Goal: Task Accomplishment & Management: Manage account settings

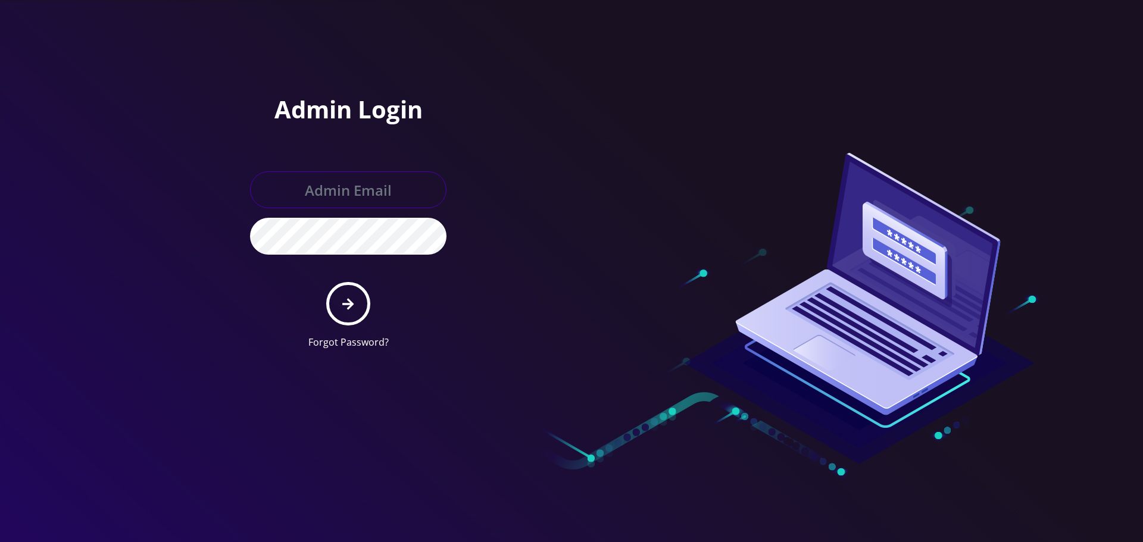
click at [351, 189] on input "text" at bounding box center [348, 189] width 196 height 37
type input "[EMAIL_ADDRESS][DOMAIN_NAME]"
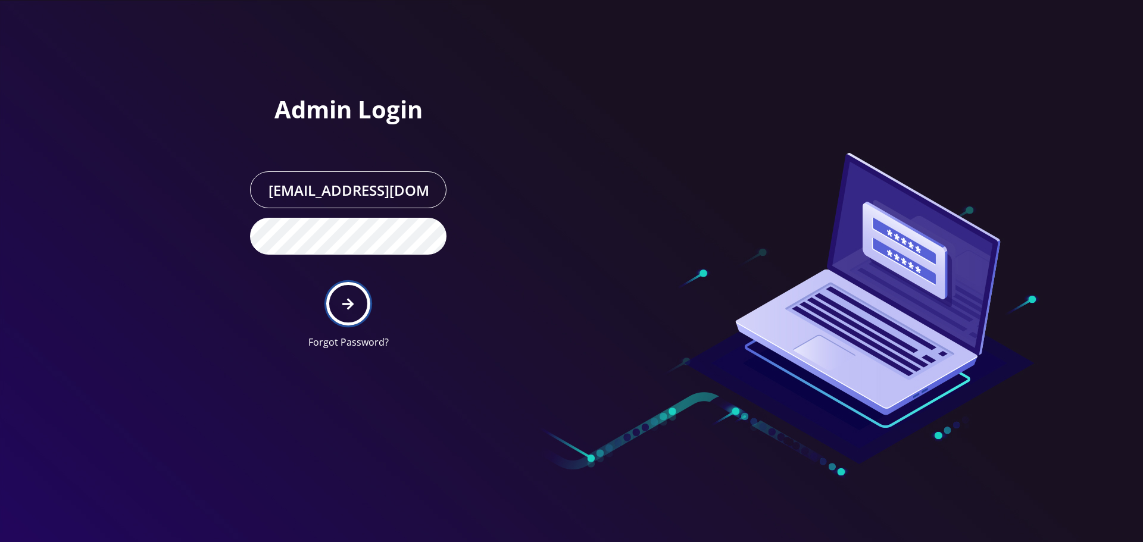
click at [343, 308] on icon "submit" at bounding box center [347, 304] width 11 height 13
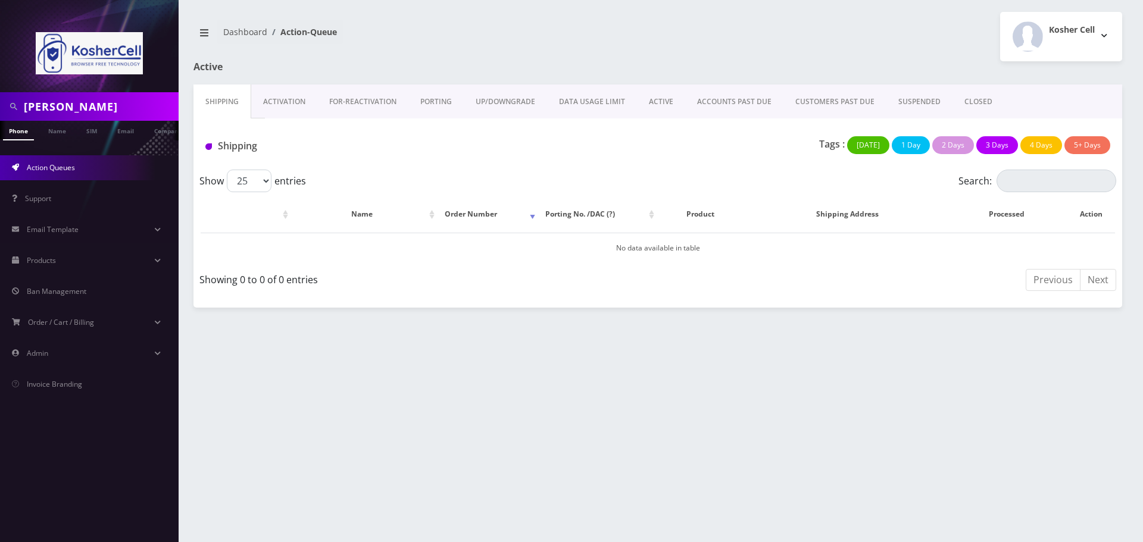
scroll to position [0, 6]
drag, startPoint x: 108, startPoint y: 112, endPoint x: 9, endPoint y: 104, distance: 99.8
click at [9, 104] on div "zeiger" at bounding box center [89, 106] width 173 height 23
paste input "[PHONE_NUMBER]"
type input "[PHONE_NUMBER]"
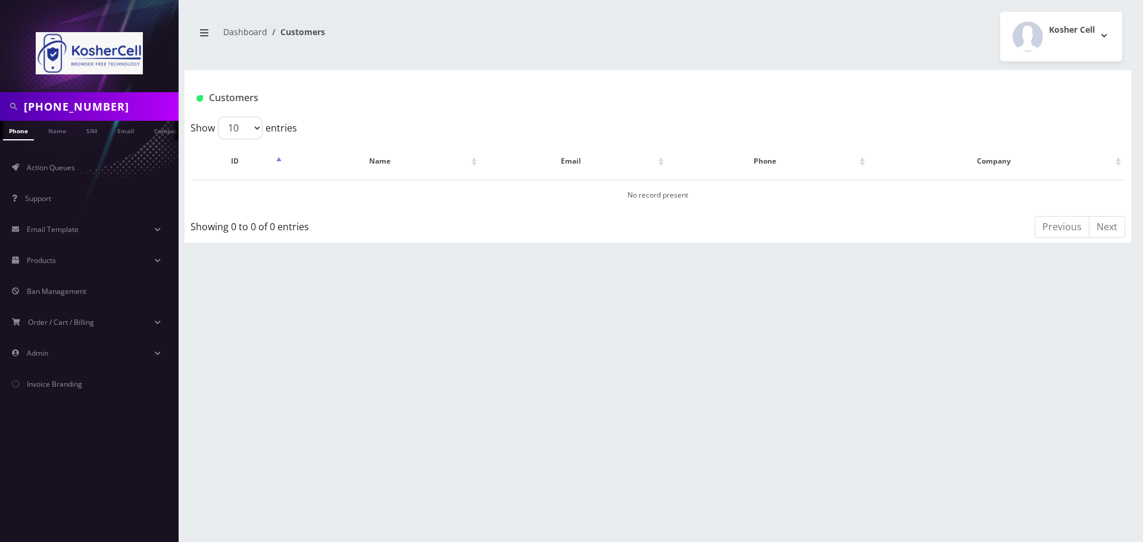
click at [71, 108] on input "574-849-6478" at bounding box center [100, 106] width 152 height 23
click at [49, 106] on input "574-8496478" at bounding box center [100, 106] width 152 height 23
type input "5748496478"
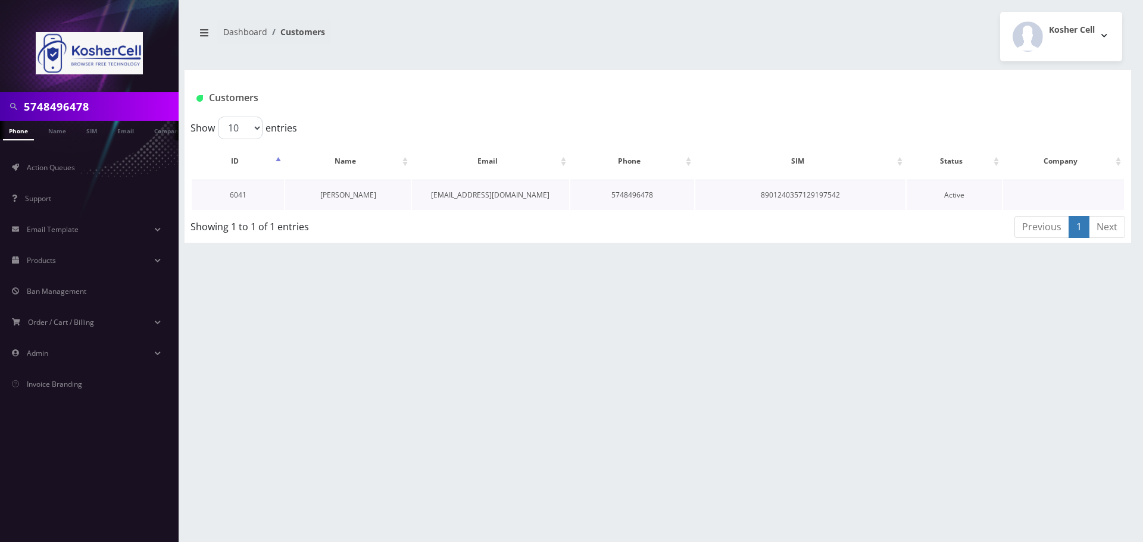
click at [354, 195] on link "Rabbi Zeiger" at bounding box center [348, 195] width 56 height 10
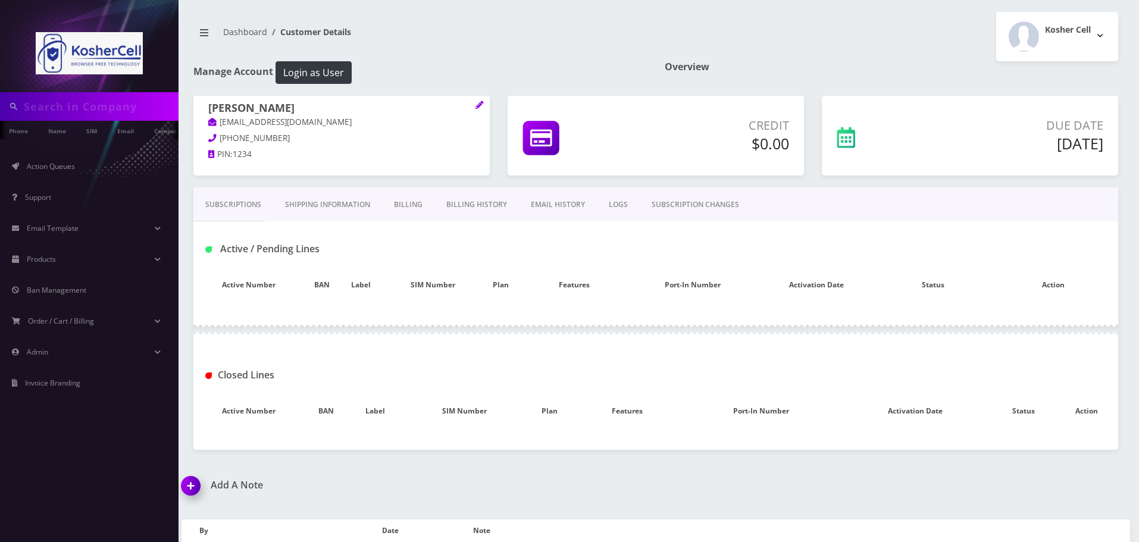
type input "5748496478"
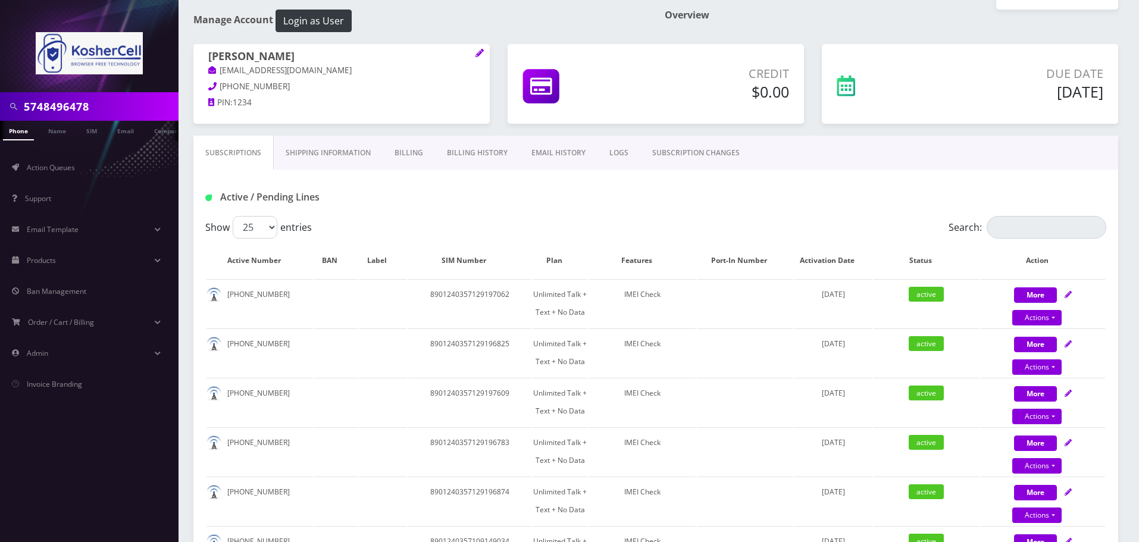
scroll to position [119, 0]
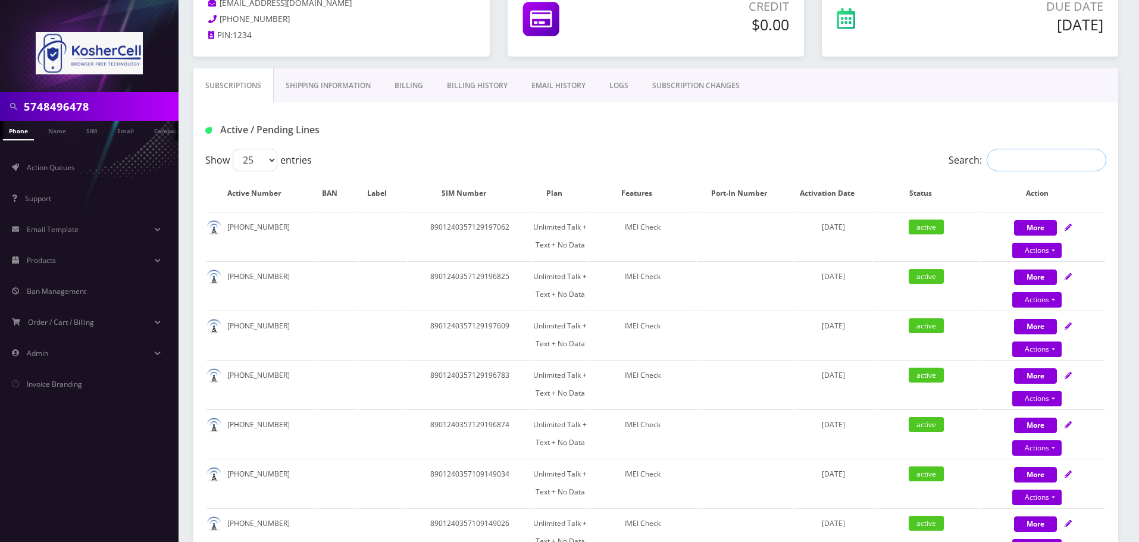
click at [1013, 158] on input "Search:" at bounding box center [1047, 160] width 120 height 23
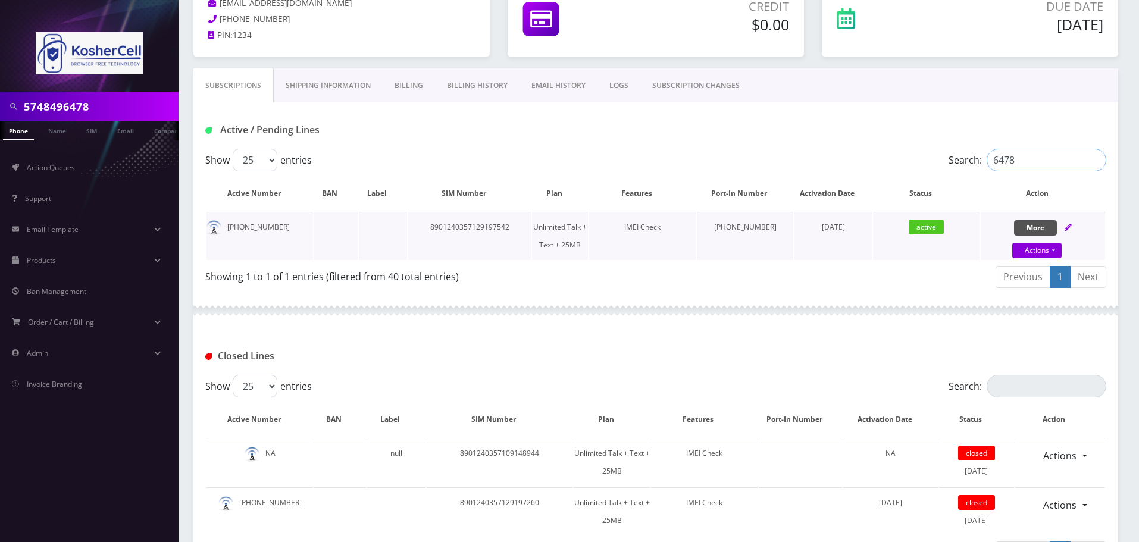
type input "6478"
click at [1037, 230] on button "More" at bounding box center [1035, 227] width 43 height 15
select select "364"
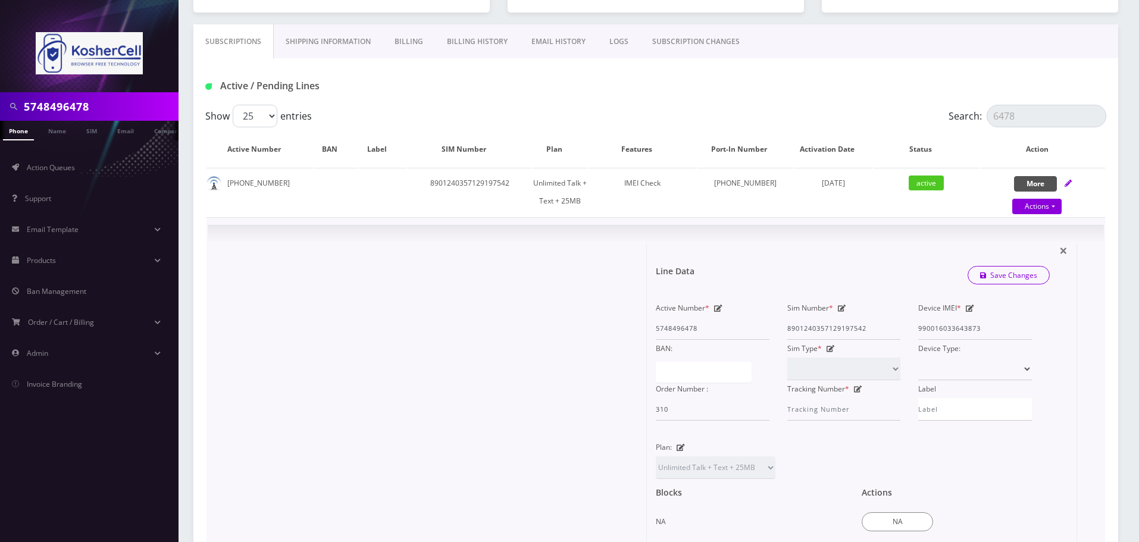
scroll to position [238, 0]
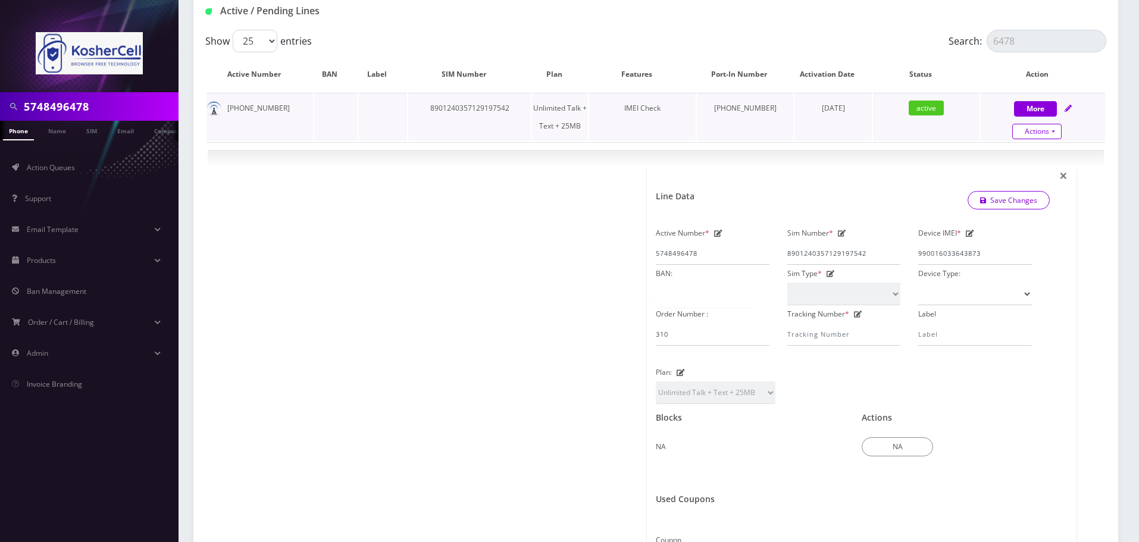
click at [1053, 127] on link "Actions" at bounding box center [1037, 131] width 49 height 15
select select "364"
click at [1019, 173] on link "Unpause" at bounding box center [1053, 172] width 124 height 18
select select "364"
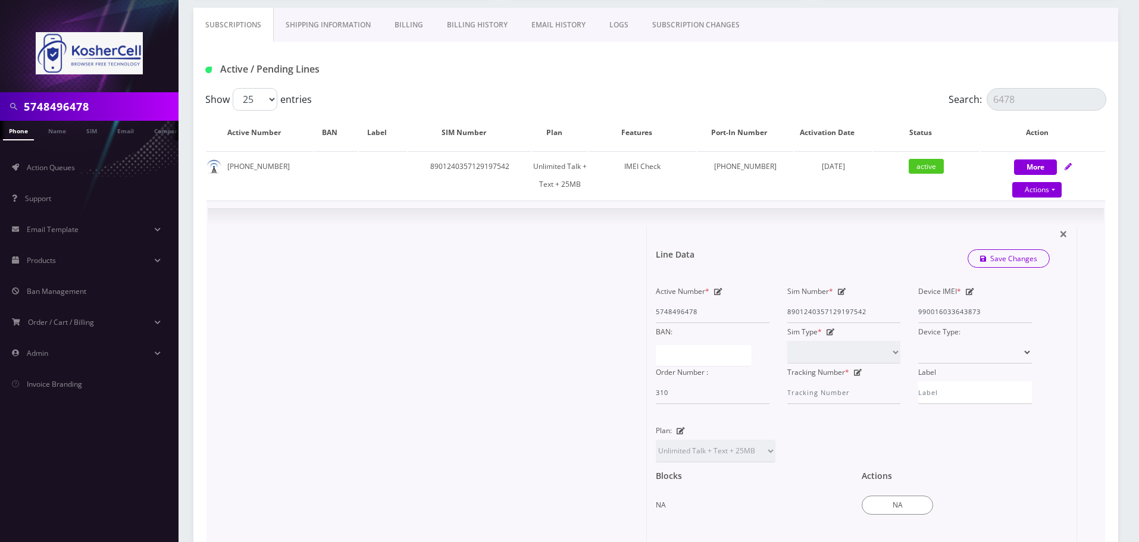
scroll to position [179, 0]
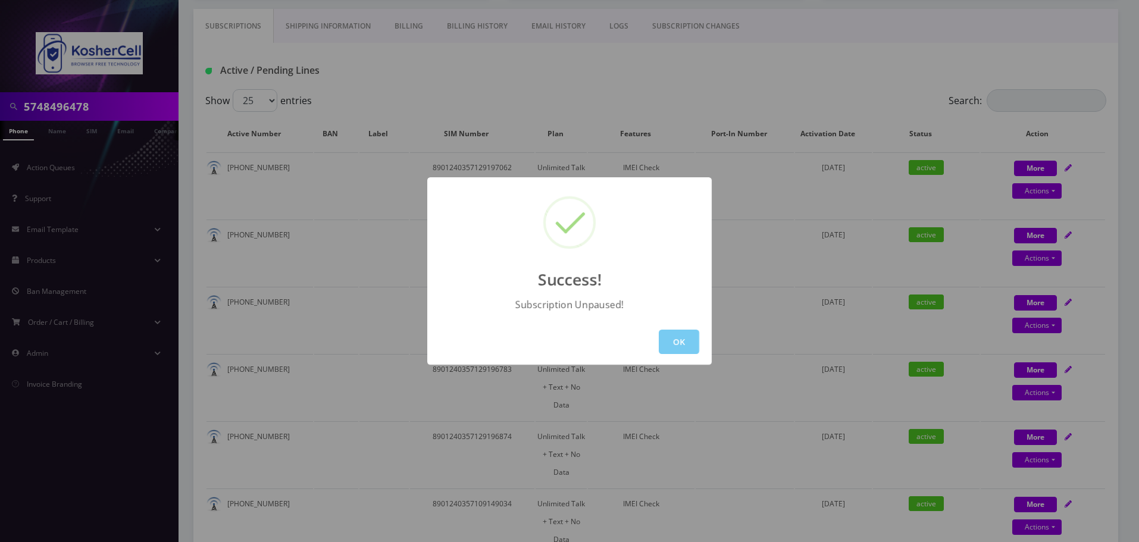
click at [674, 340] on button "OK" at bounding box center [679, 342] width 40 height 24
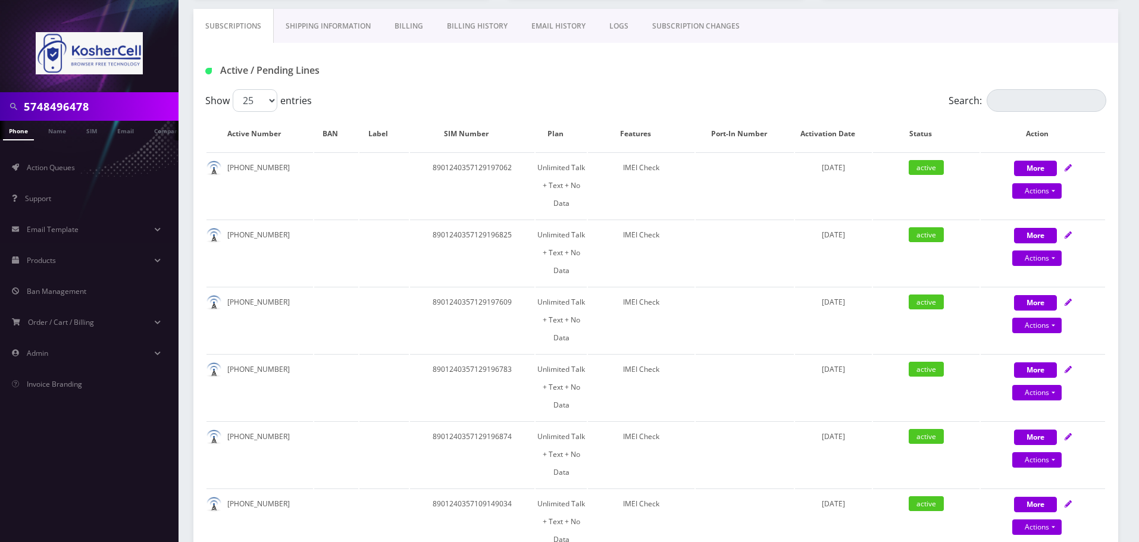
scroll to position [0, 6]
drag, startPoint x: 127, startPoint y: 111, endPoint x: 0, endPoint y: 98, distance: 127.5
click at [0, 98] on div "5748496478" at bounding box center [89, 106] width 179 height 29
paste input "8901240357129197054"
type input "8901240357129197054"
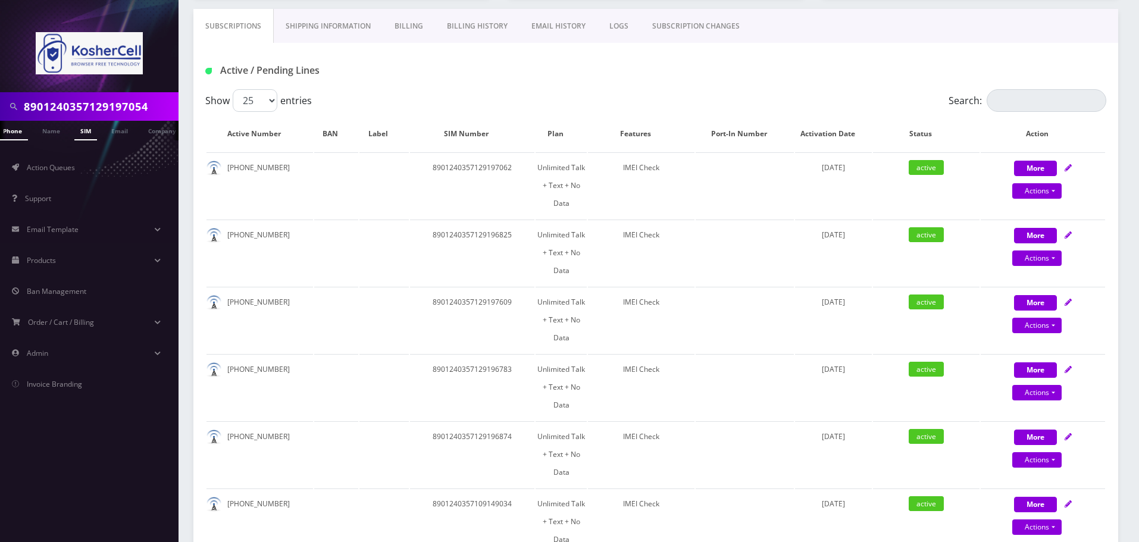
click at [82, 127] on link "SIM" at bounding box center [85, 131] width 23 height 20
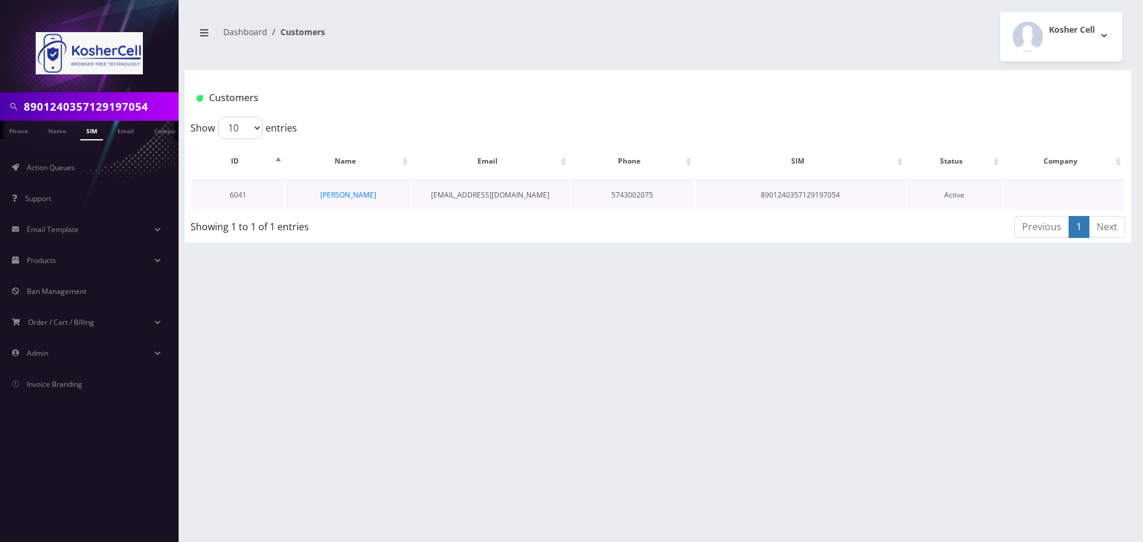
click at [835, 197] on td "8901240357129197054" at bounding box center [800, 195] width 210 height 30
click at [348, 197] on link "[PERSON_NAME]" at bounding box center [348, 195] width 56 height 10
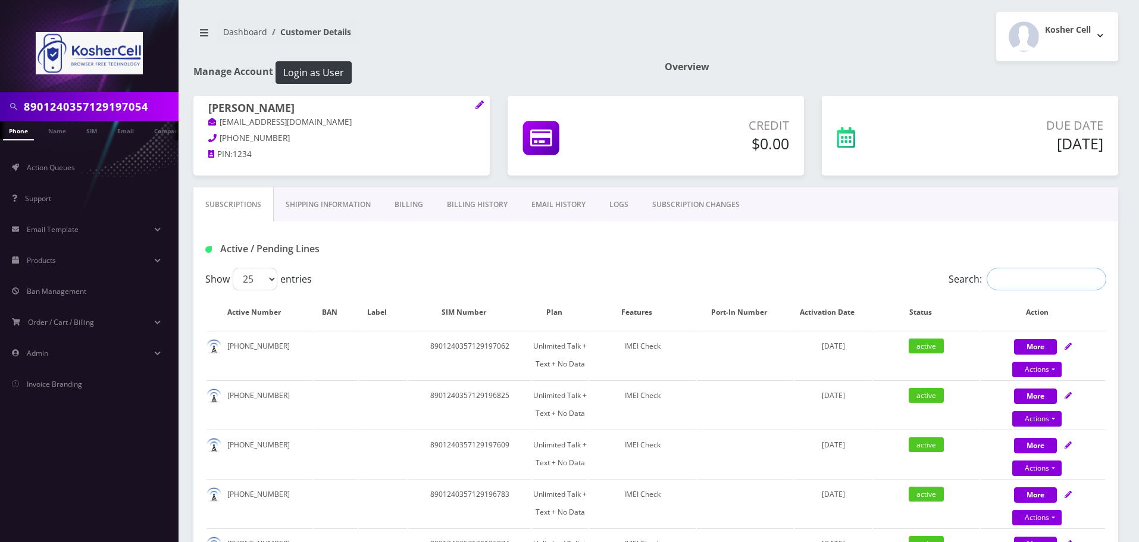
click at [1021, 279] on input "Search:" at bounding box center [1047, 279] width 120 height 23
paste input "8901240357129197054"
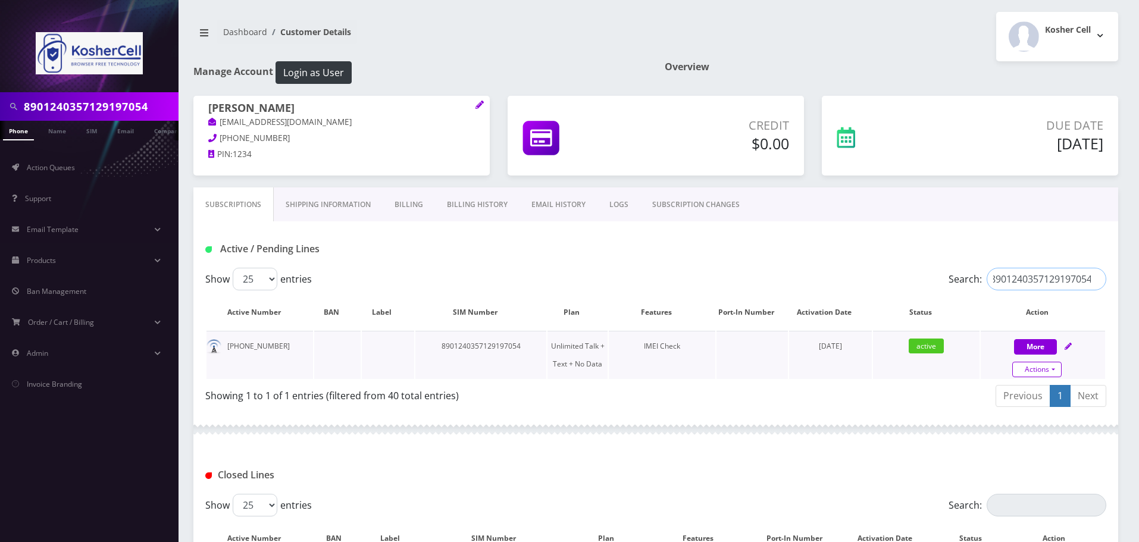
type input "8901240357129197054"
click at [1043, 368] on link "Actions" at bounding box center [1037, 369] width 49 height 15
select select "363"
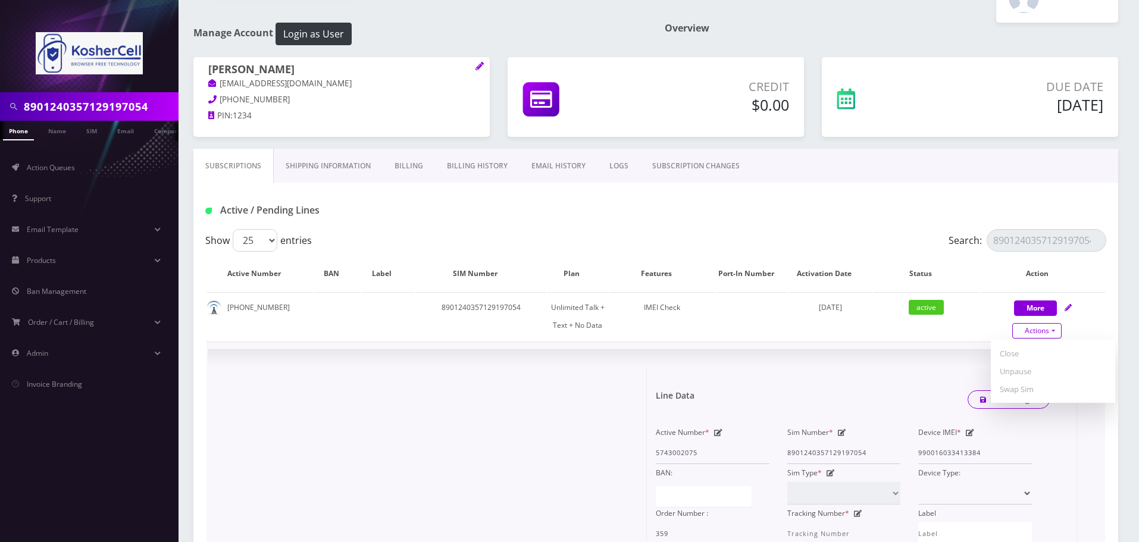
scroll to position [60, 0]
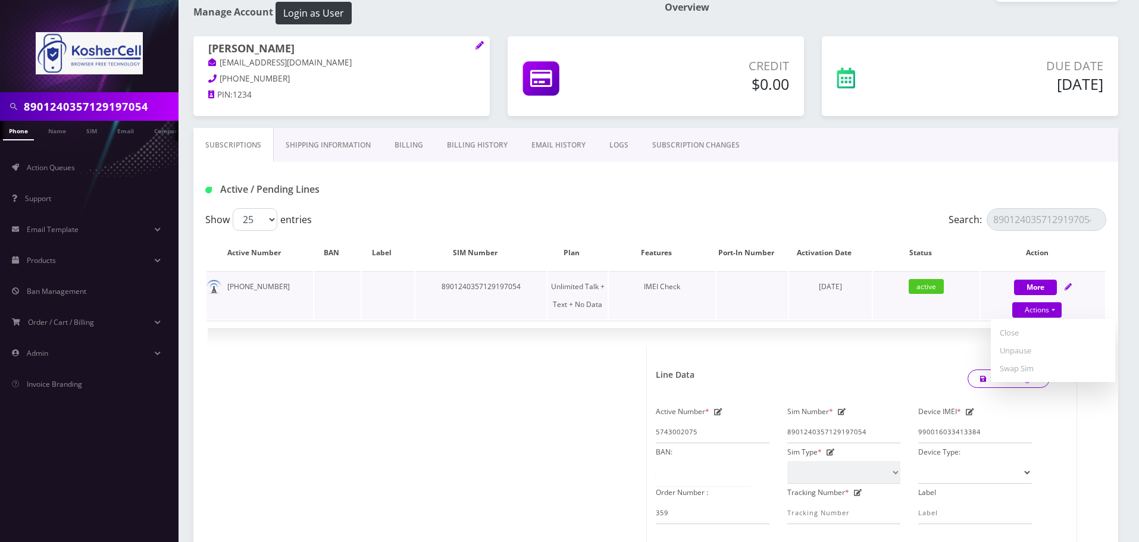
click at [903, 311] on td "active" at bounding box center [926, 295] width 107 height 48
click at [1044, 286] on button "More" at bounding box center [1035, 287] width 43 height 15
select select "363"
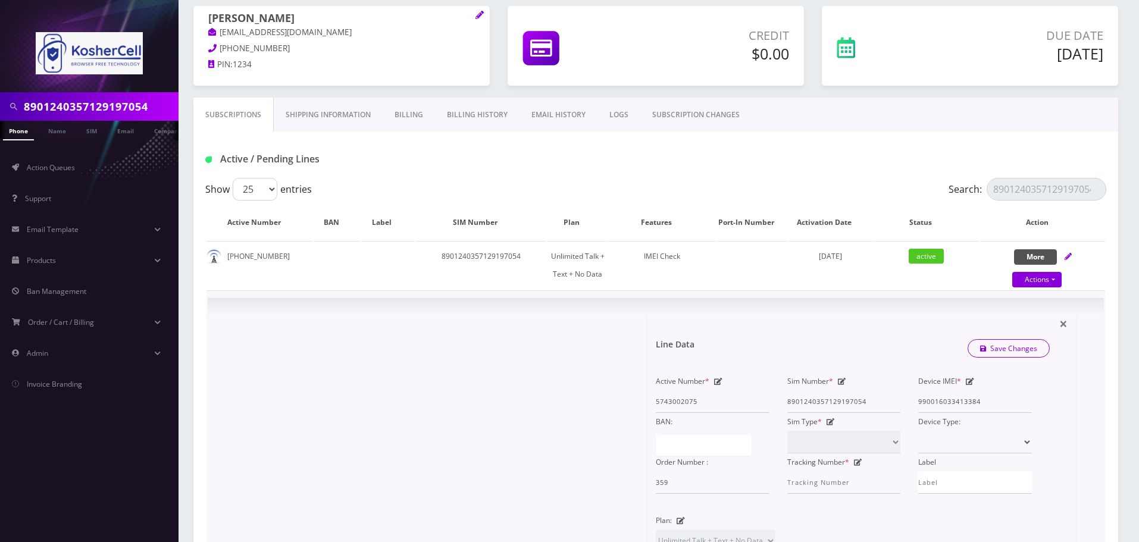
scroll to position [119, 0]
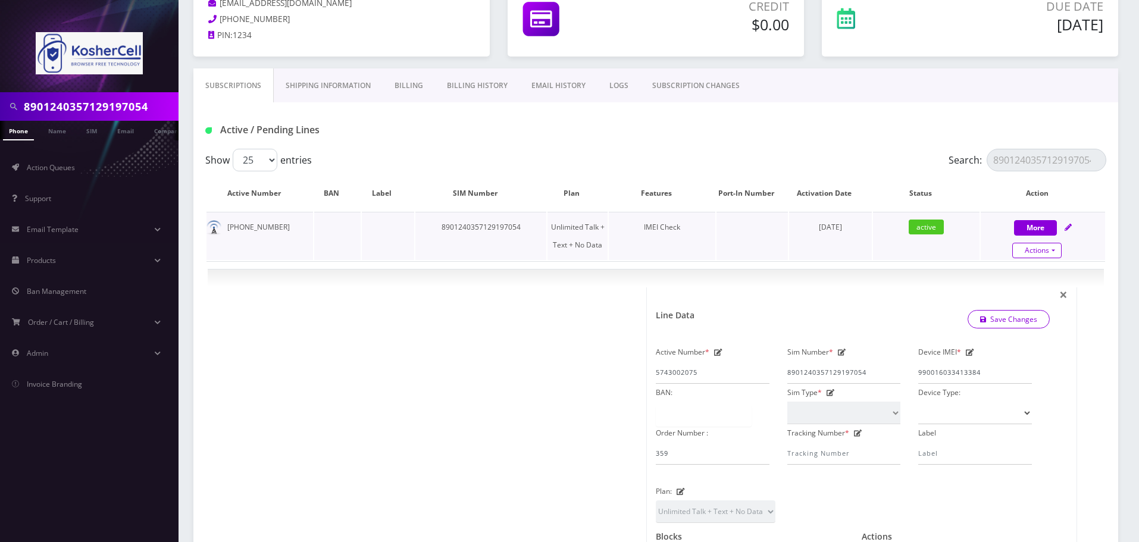
click at [1046, 252] on link "Actions" at bounding box center [1037, 250] width 49 height 15
click at [1020, 290] on link "Unpause" at bounding box center [1053, 291] width 124 height 18
select select "363"
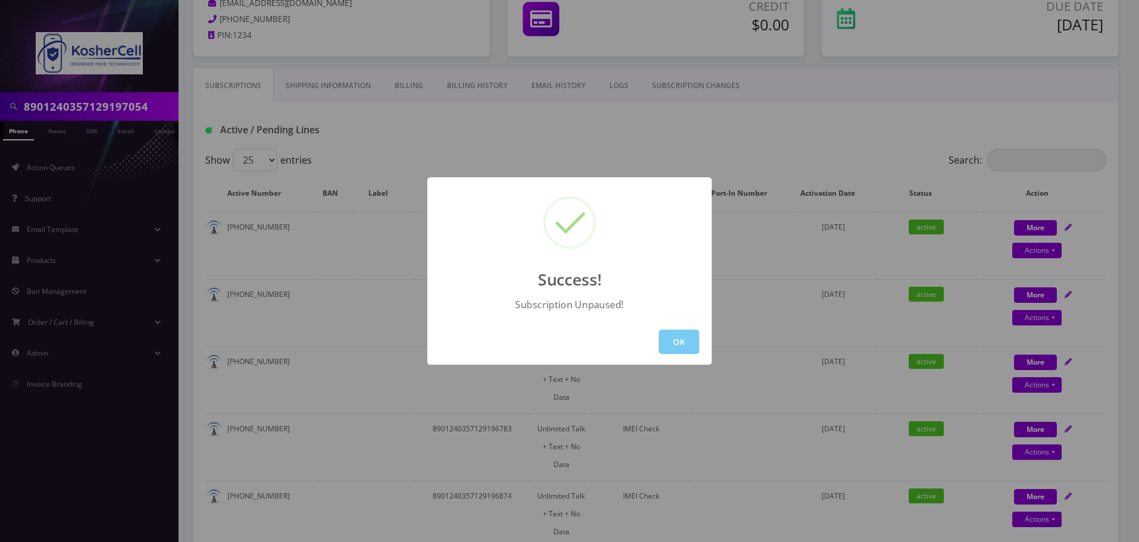
click at [684, 339] on button "OK" at bounding box center [679, 342] width 40 height 24
